Goal: Information Seeking & Learning: Learn about a topic

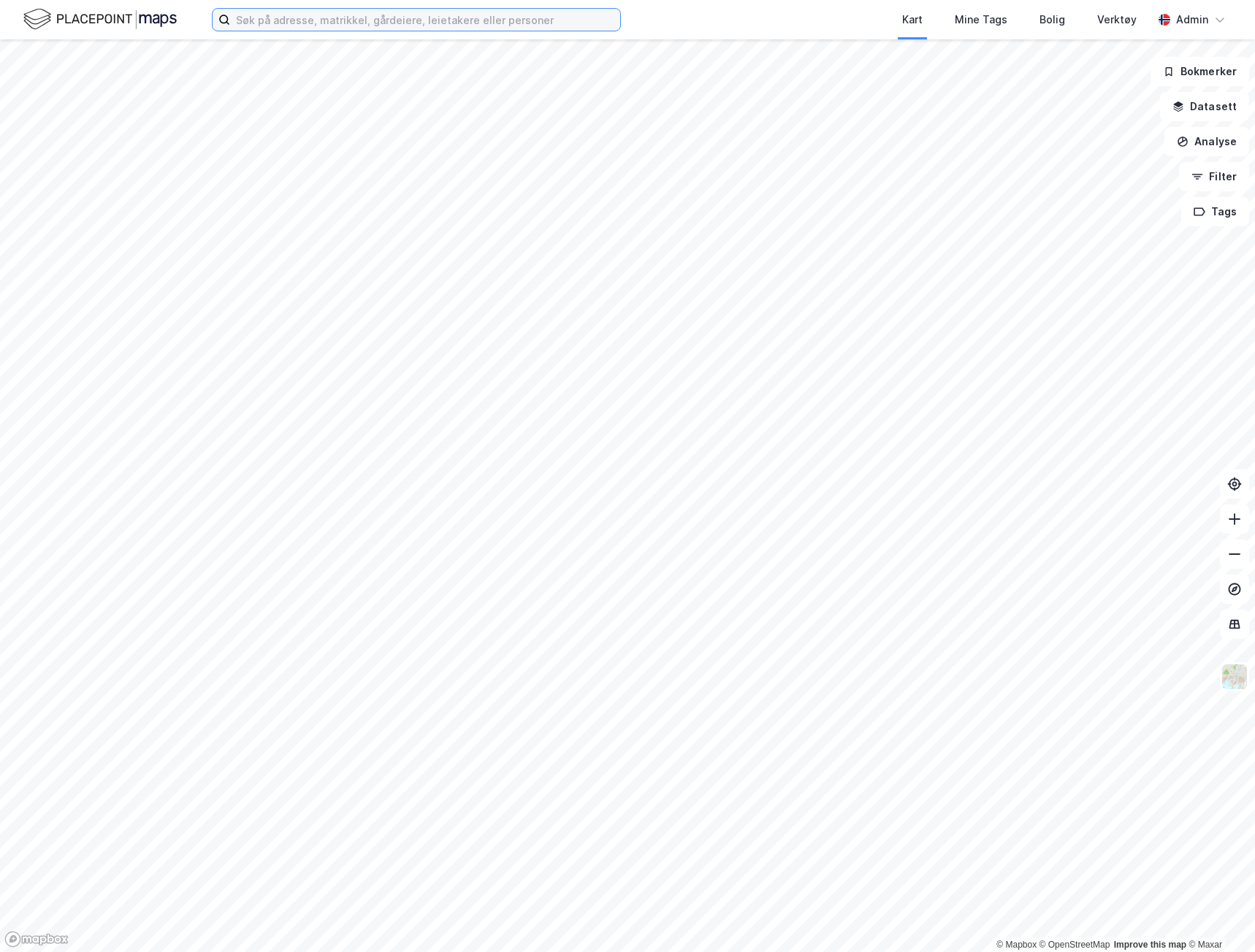
click at [463, 25] on input at bounding box center [426, 20] width 390 height 22
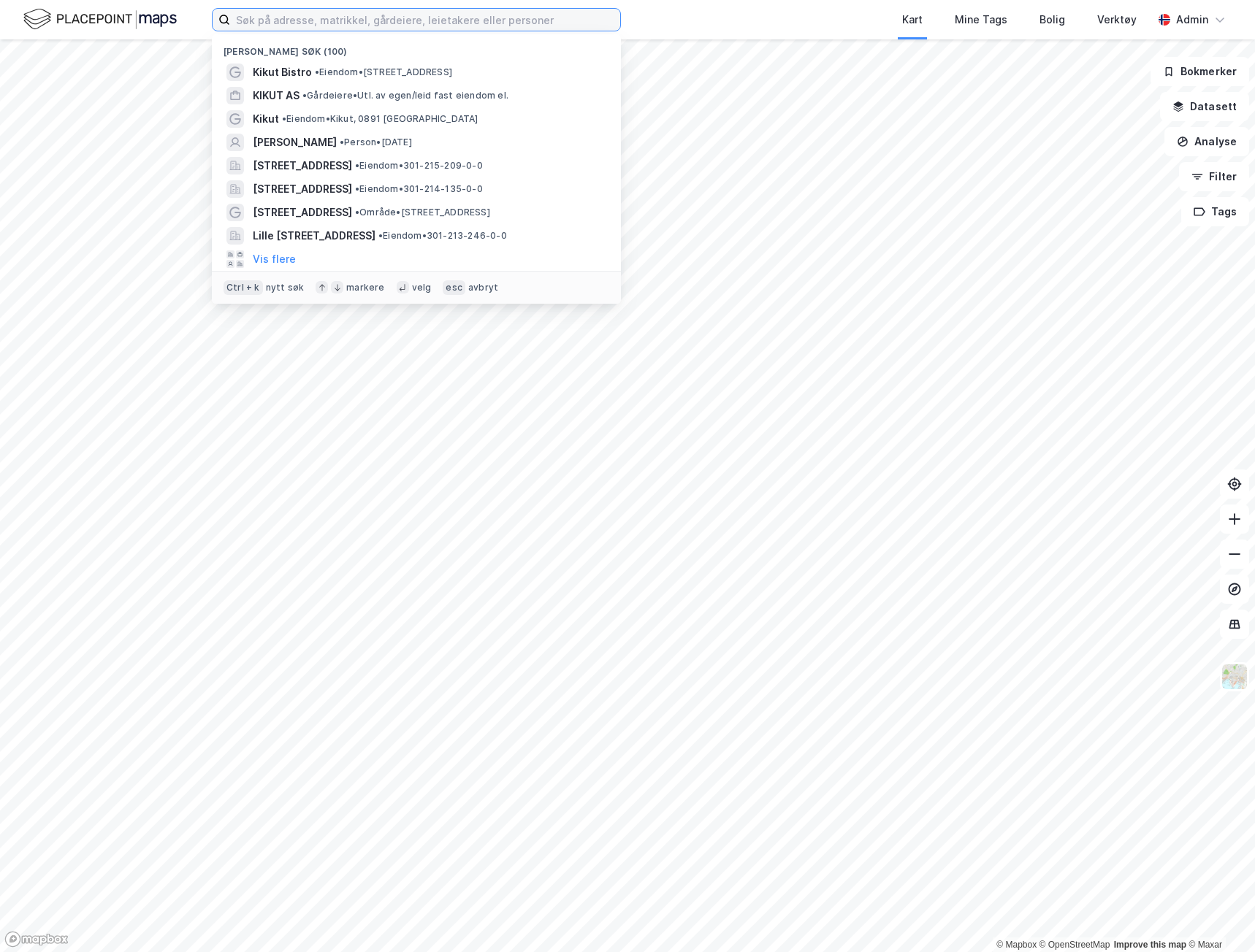
paste input "[STREET_ADDRESS]"
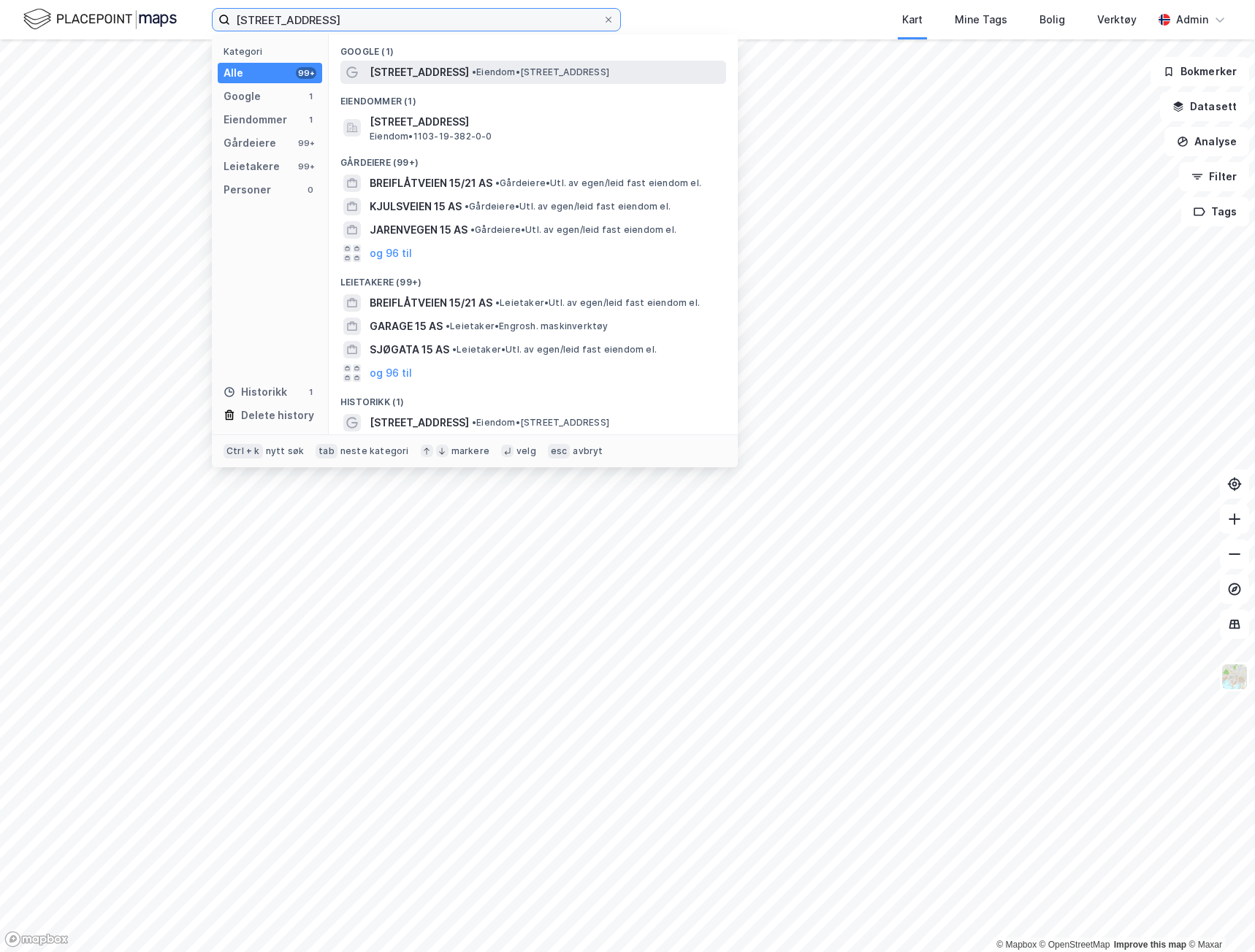
type input "[STREET_ADDRESS]"
click at [418, 69] on span "[STREET_ADDRESS]" at bounding box center [419, 71] width 99 height 17
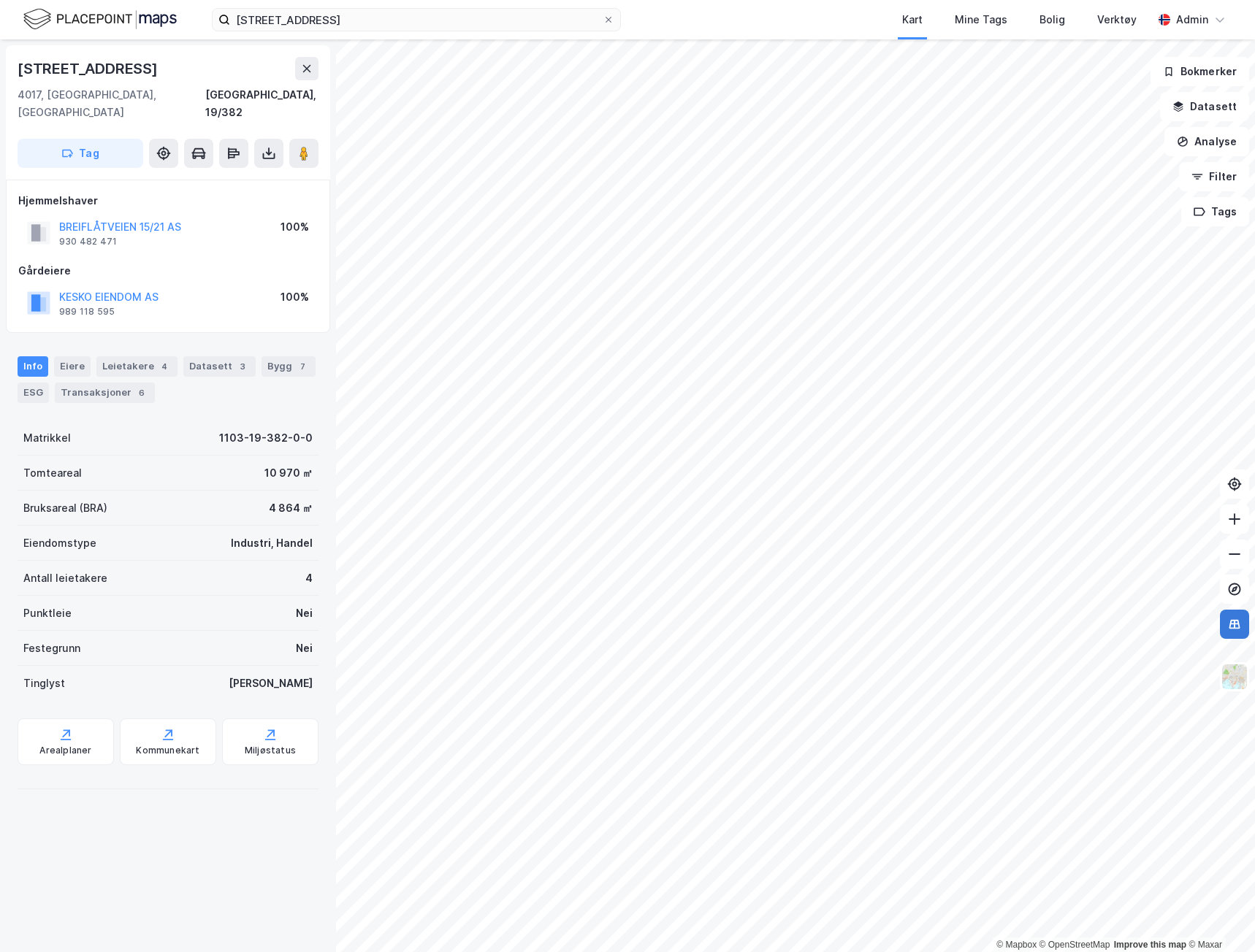
click at [1238, 628] on icon at bounding box center [1234, 625] width 11 height 10
click at [1231, 590] on icon at bounding box center [1234, 590] width 15 height 15
